Goal: Information Seeking & Learning: Learn about a topic

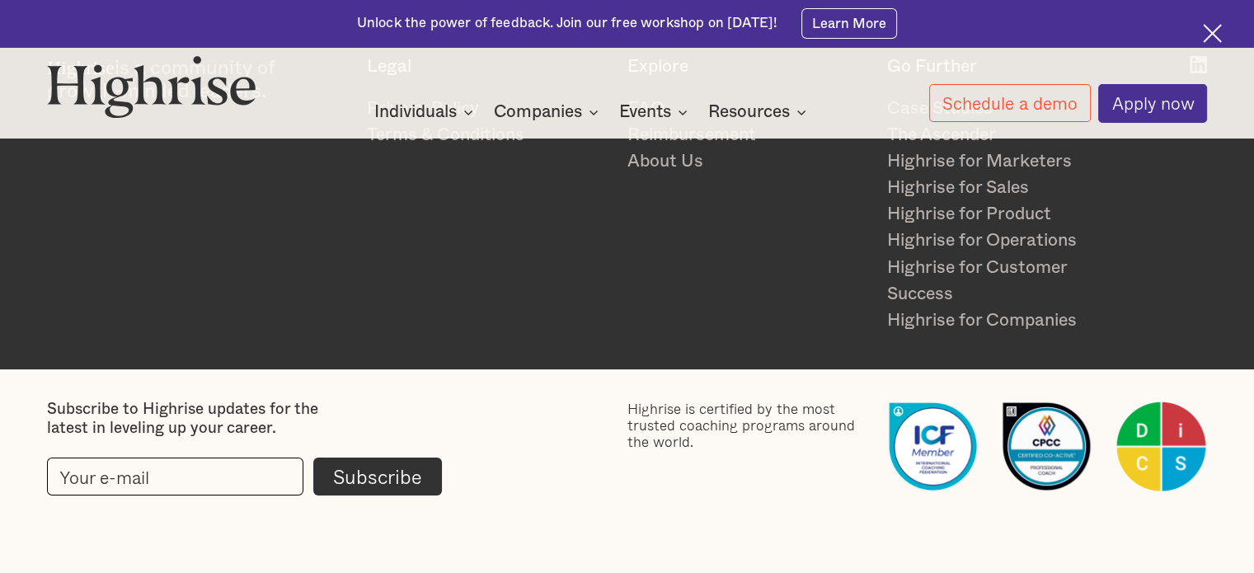
scroll to position [3742, 0]
click at [686, 155] on link "About Us" at bounding box center [747, 161] width 241 height 26
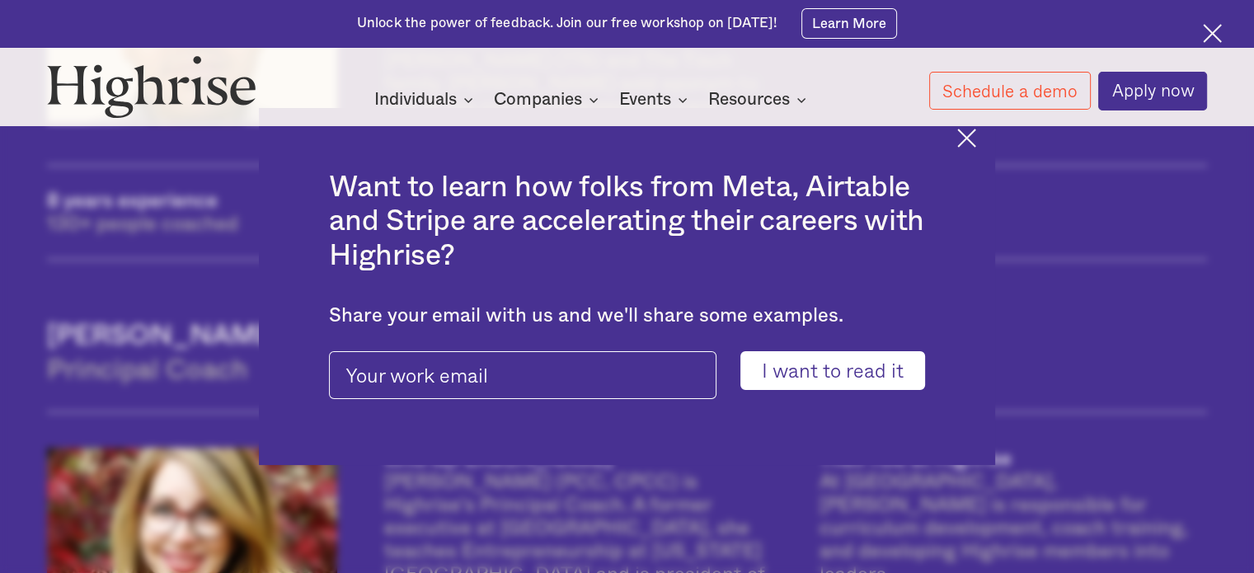
scroll to position [1649, 0]
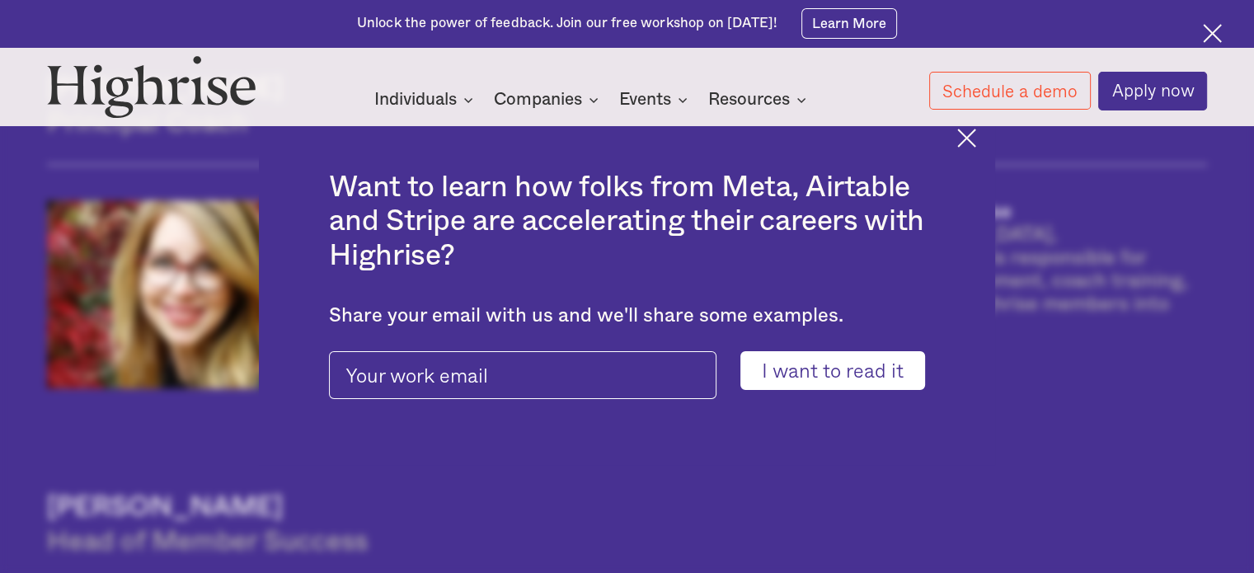
click at [973, 156] on div "Want to learn how folks from Meta, Airtable and Stripe are accelerating their c…" at bounding box center [627, 286] width 737 height 357
click at [976, 134] on img at bounding box center [966, 138] width 19 height 19
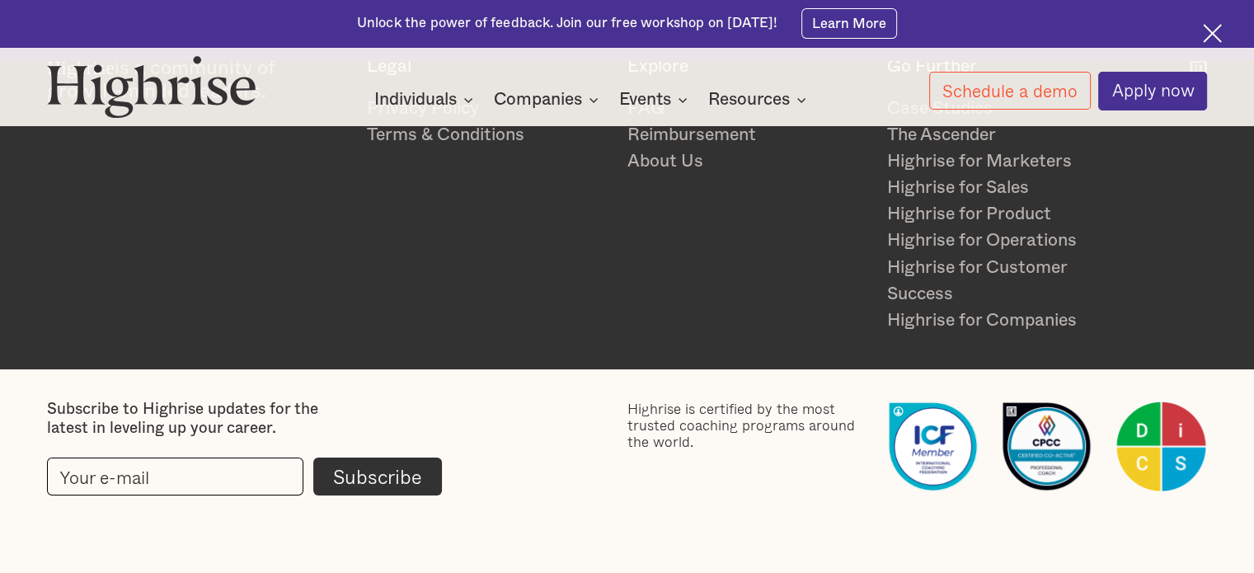
scroll to position [4046, 0]
